Goal: Check status: Check status

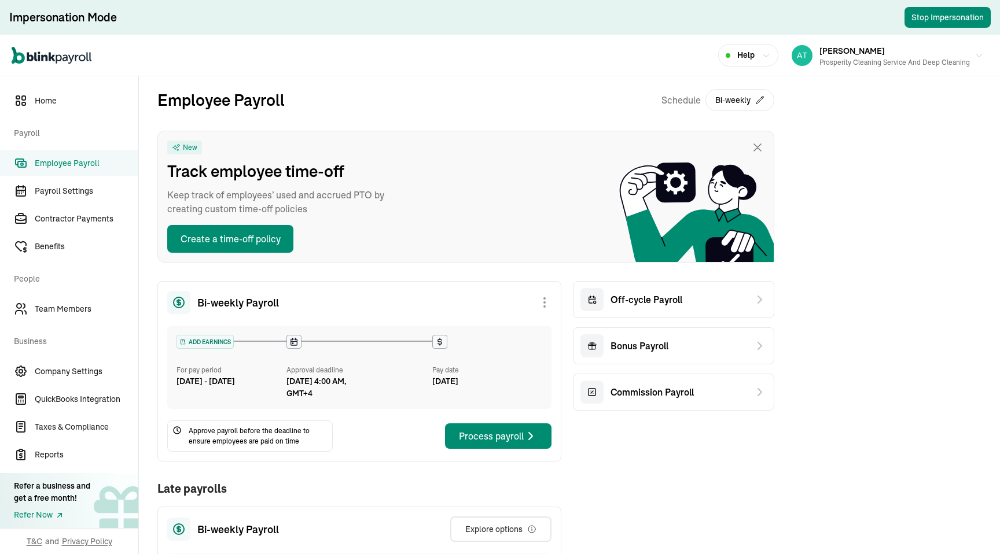
scroll to position [276, 0]
